Goal: Use online tool/utility

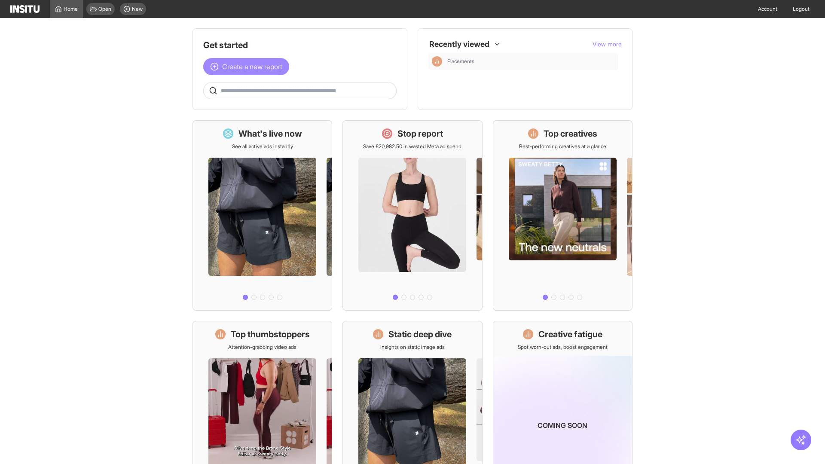
click at [248, 67] on span "Create a new report" at bounding box center [252, 66] width 60 height 10
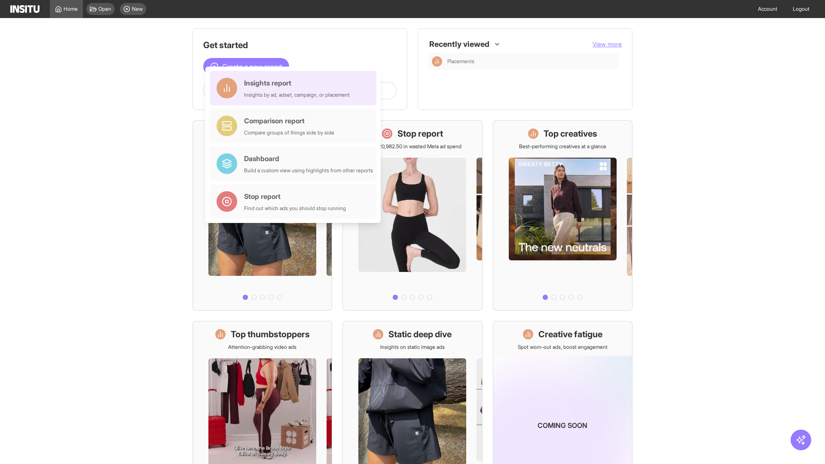
click at [295, 88] on div "Insights report Insights by ad, adset, campaign, or placement" at bounding box center [297, 88] width 106 height 21
